Goal: Find specific page/section: Find specific page/section

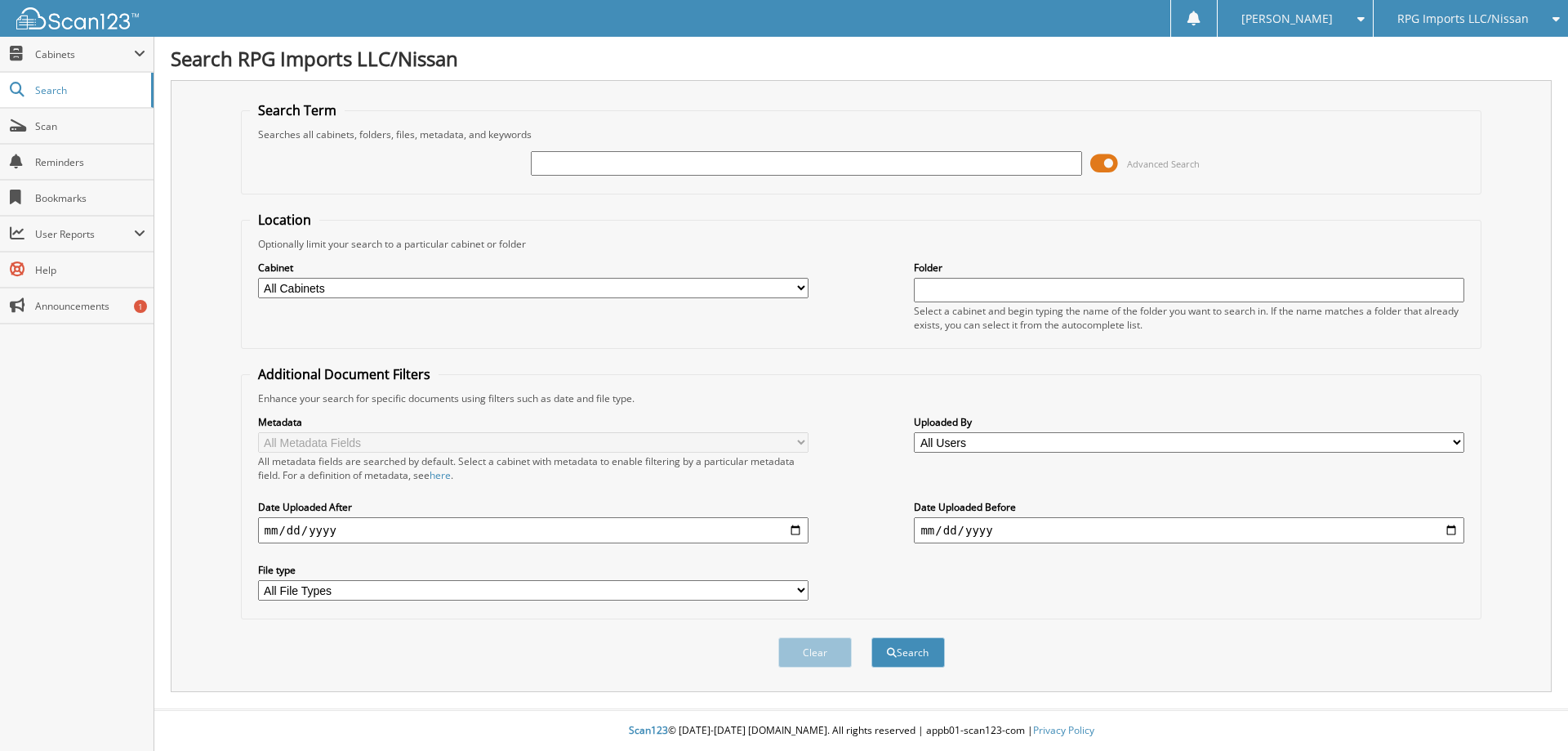
click at [596, 165] on input "text" at bounding box center [806, 164] width 551 height 24
paste input "79708"
type input "79708"
click at [871, 637] on button "Search" at bounding box center [908, 652] width 74 height 30
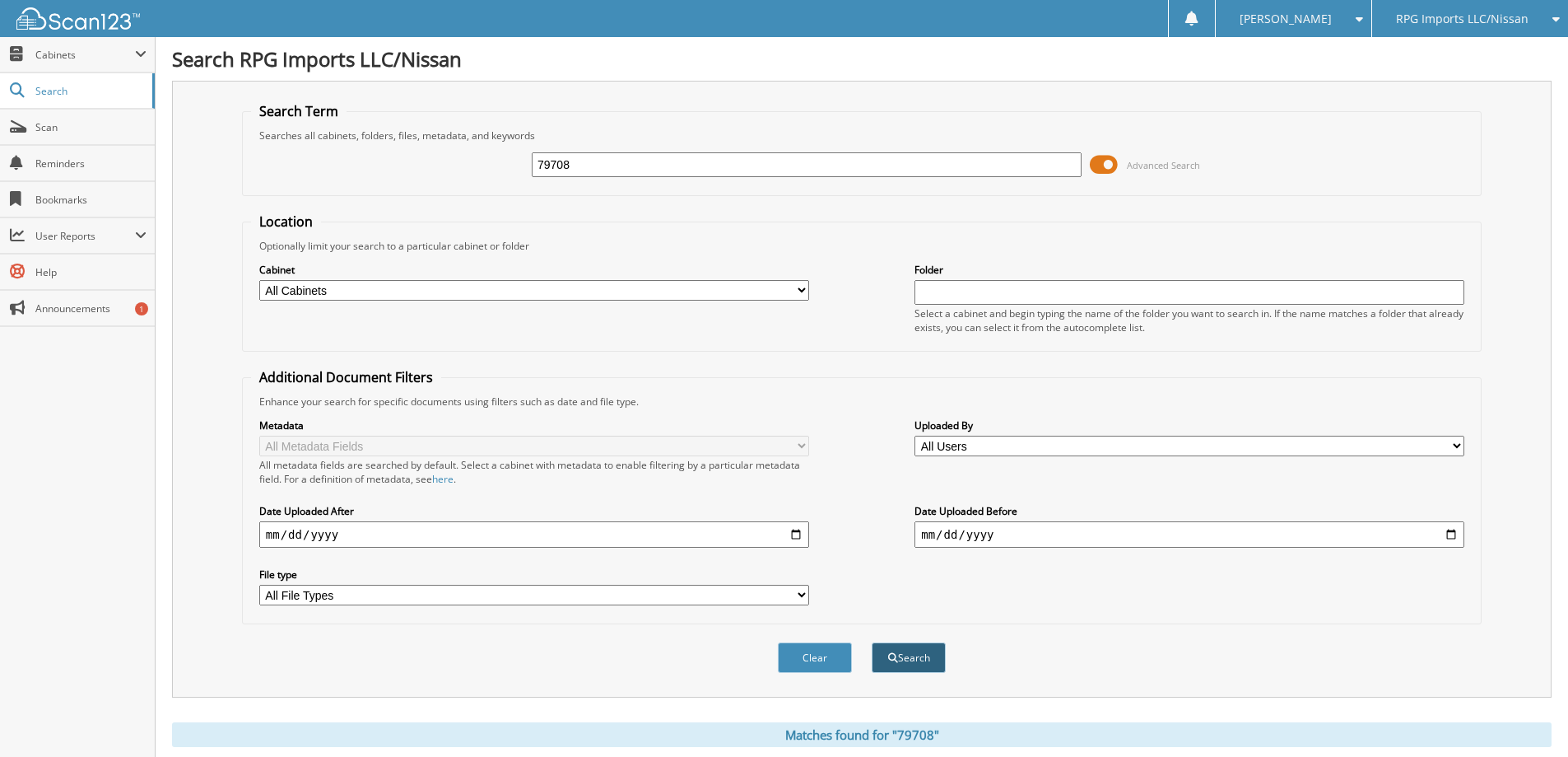
click at [897, 655] on button "Search" at bounding box center [908, 657] width 74 height 30
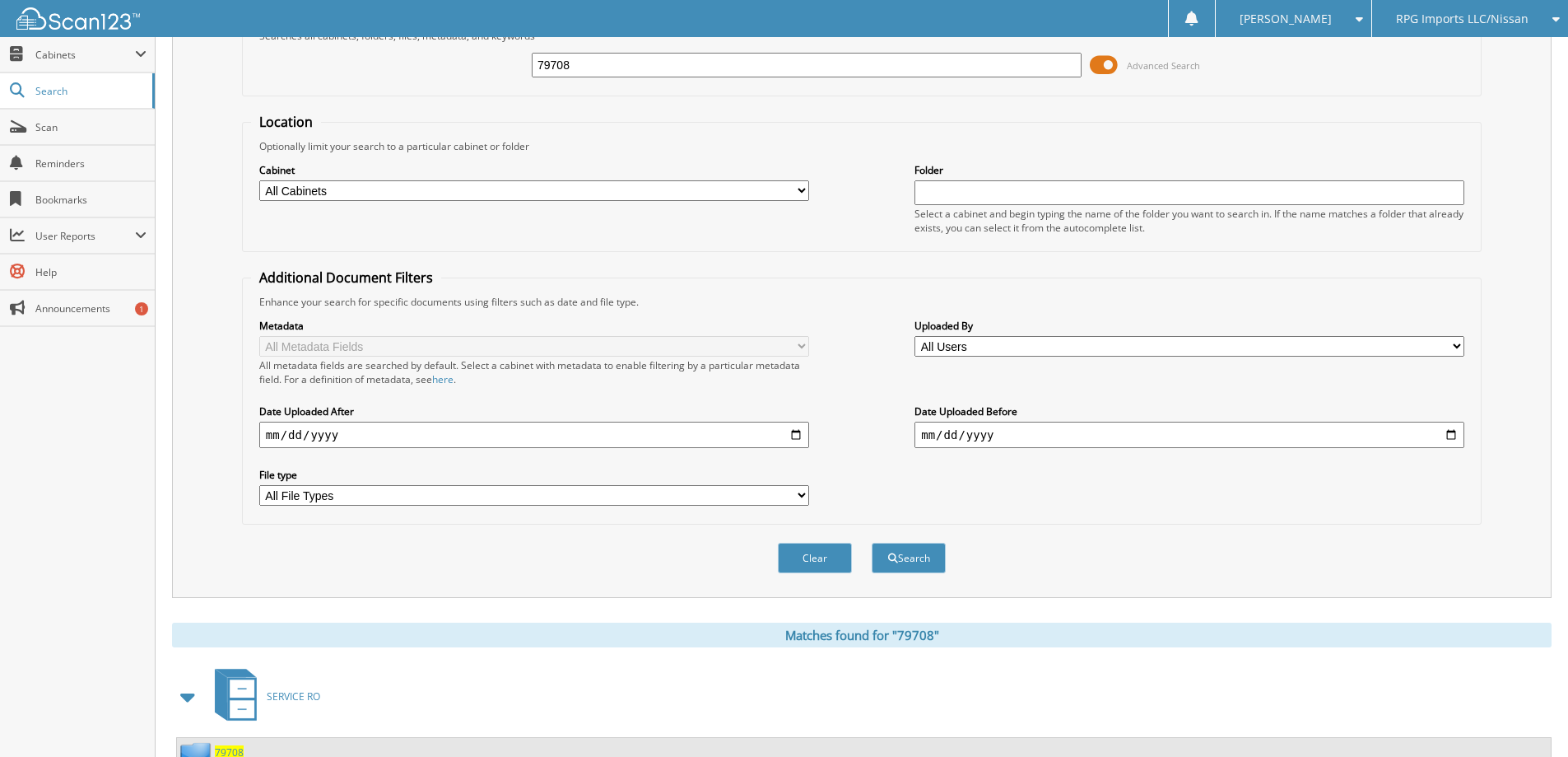
scroll to position [228, 0]
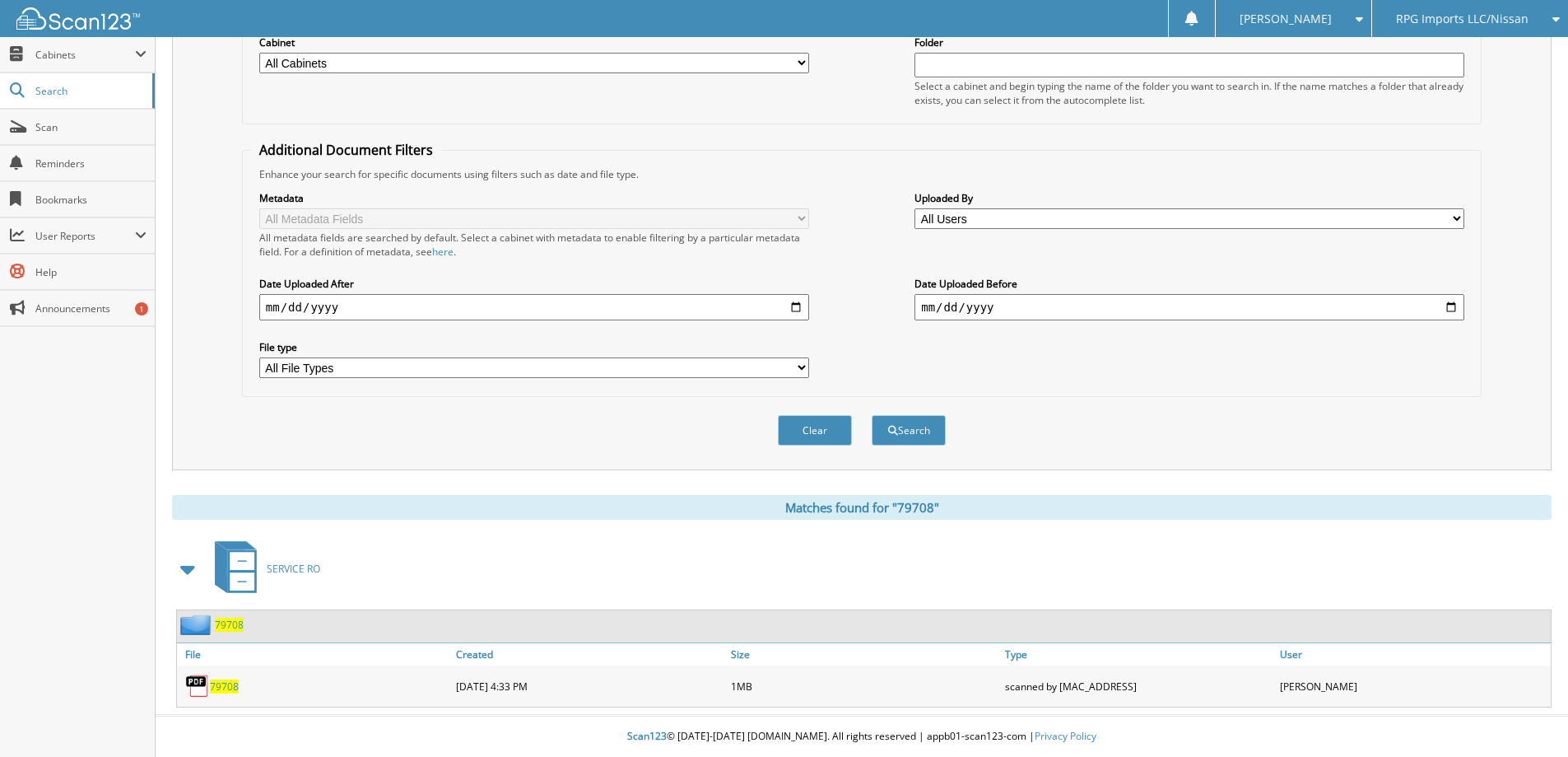
click at [225, 689] on span "79708" at bounding box center [224, 686] width 29 height 14
